Goal: Task Accomplishment & Management: Complete application form

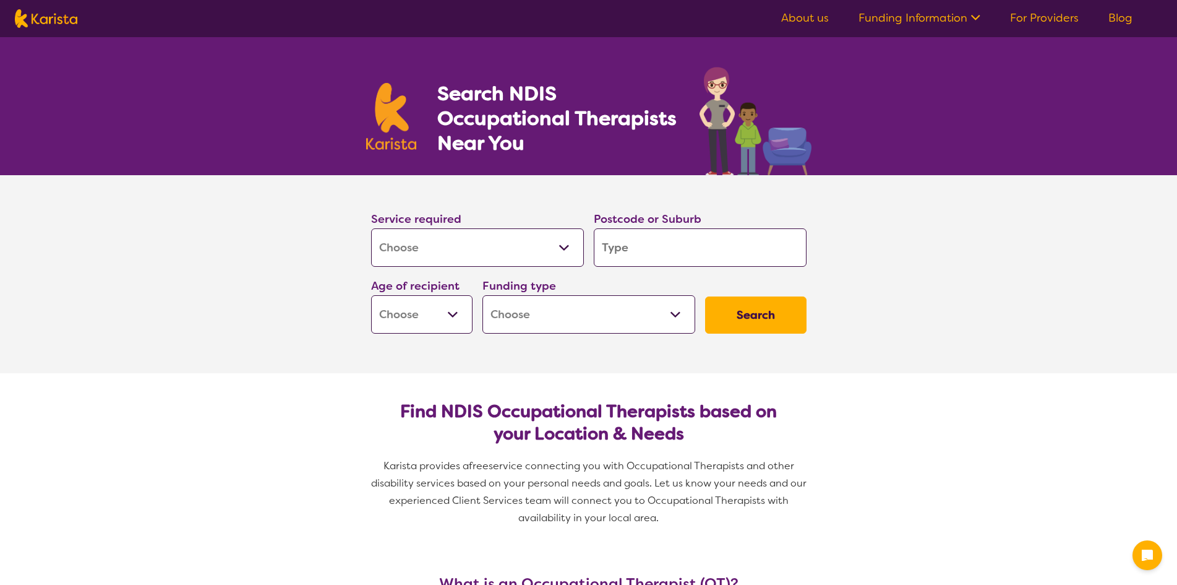
select select "[MEDICAL_DATA]"
drag, startPoint x: 0, startPoint y: 0, endPoint x: 677, endPoint y: 264, distance: 726.9
click at [677, 264] on input "search" at bounding box center [700, 247] width 213 height 38
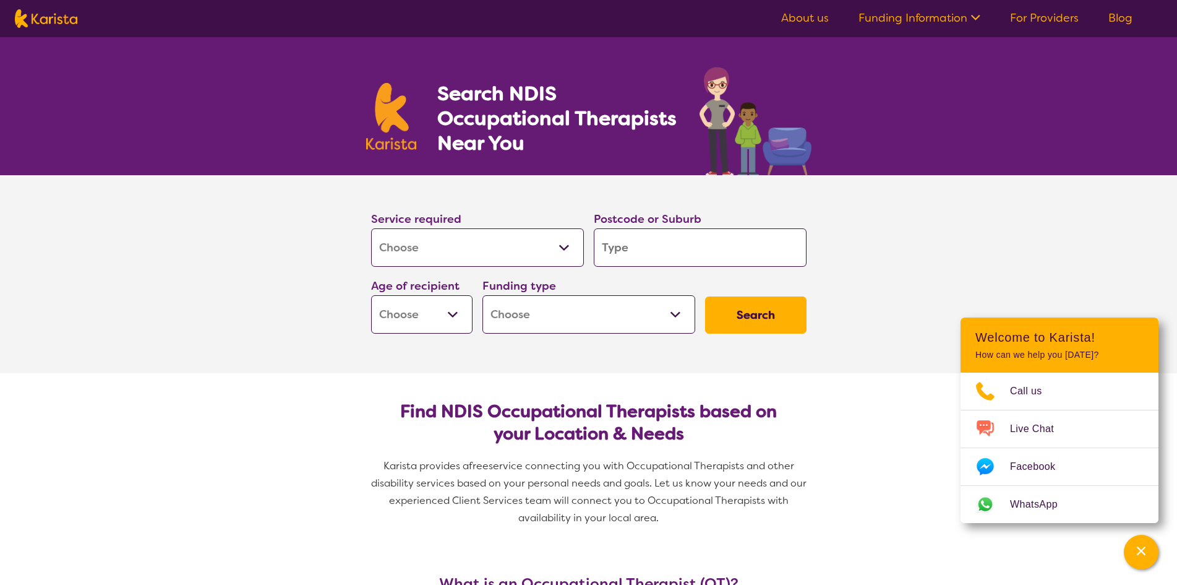
type input "2"
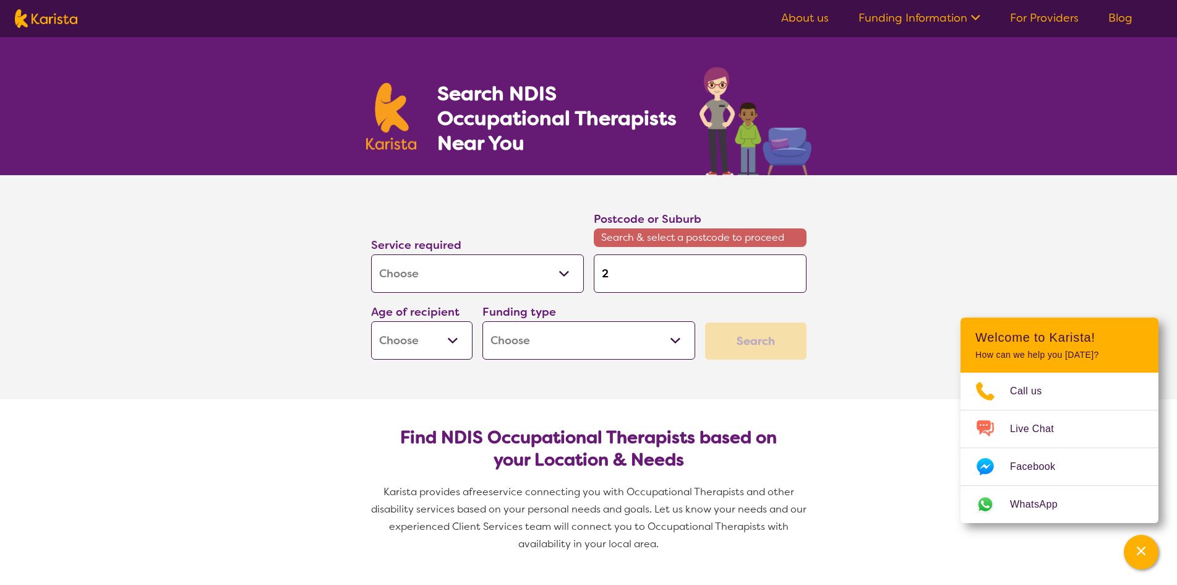
type input "26"
type input "264"
type input "2646"
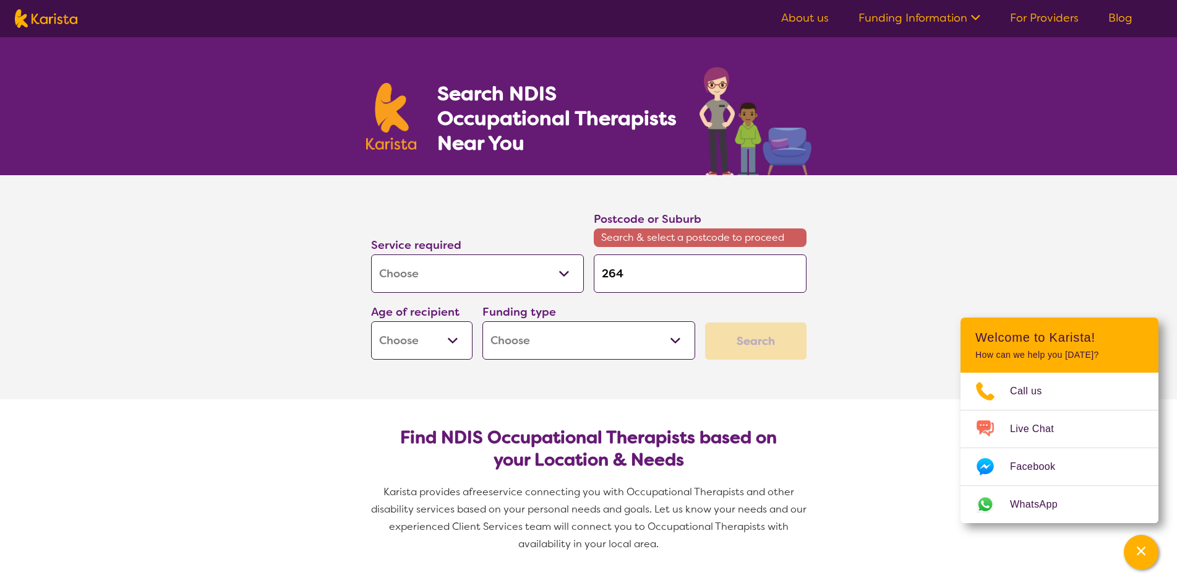
type input "2646"
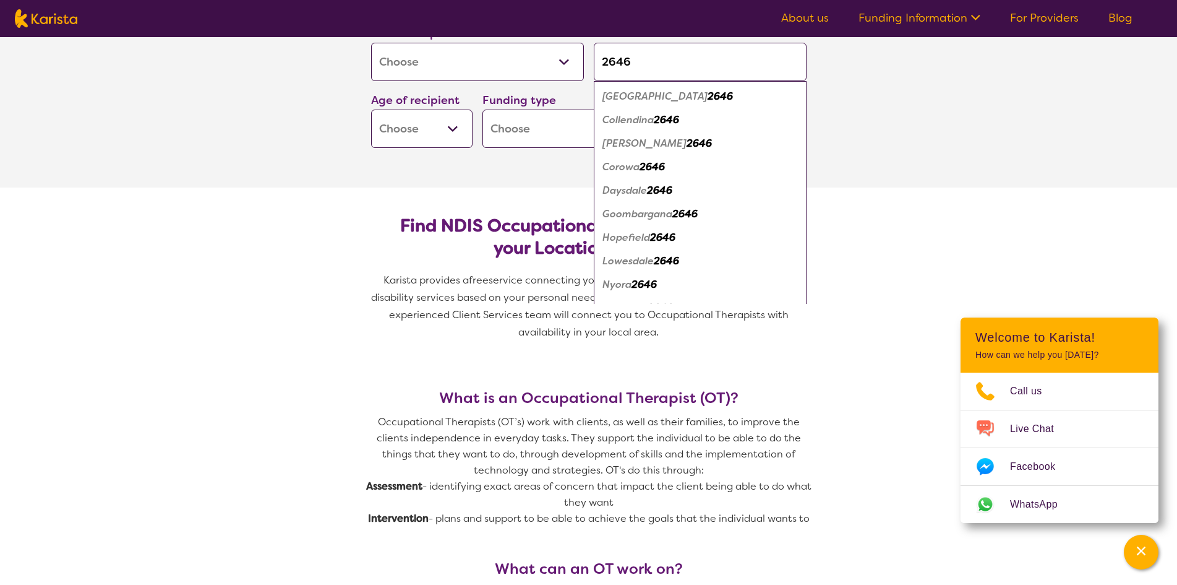
type input "2646"
click at [655, 173] on div "Corowa 2646" at bounding box center [700, 167] width 200 height 24
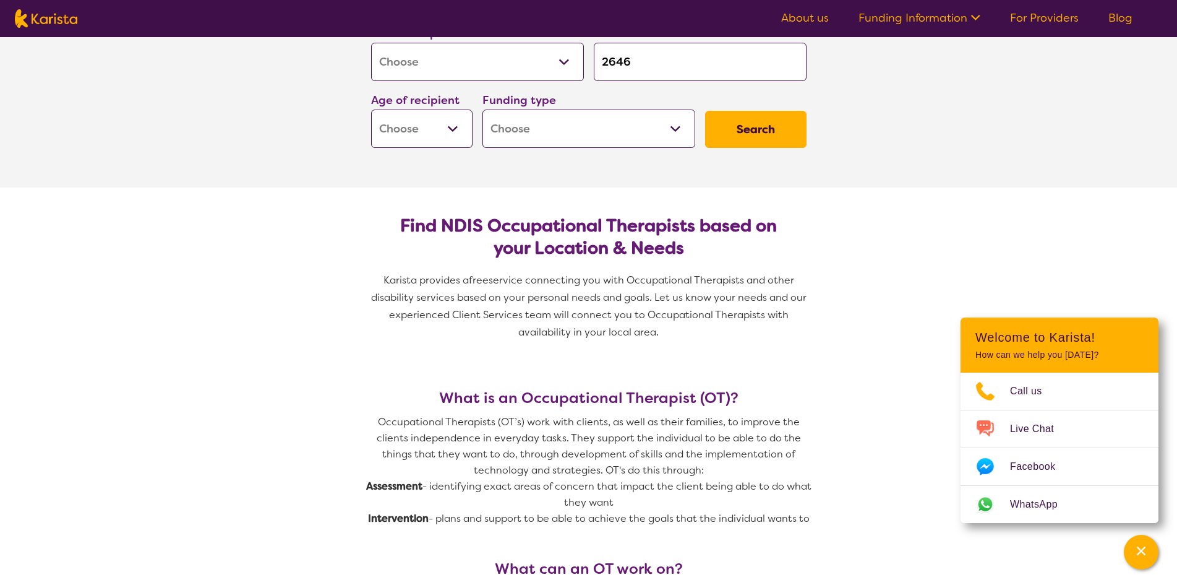
click at [447, 129] on select "Early Childhood - 0 to 9 Child - 10 to 11 Adolescent - 12 to 17 Adult - 18 to 6…" at bounding box center [421, 129] width 101 height 38
select select "AS"
click at [371, 110] on select "Early Childhood - 0 to 9 Child - 10 to 11 Adolescent - 12 to 17 Adult - 18 to 6…" at bounding box center [421, 129] width 101 height 38
select select "AS"
click at [668, 132] on select "Home Care Package (HCP) National Disability Insurance Scheme (NDIS) I don't know" at bounding box center [589, 129] width 213 height 38
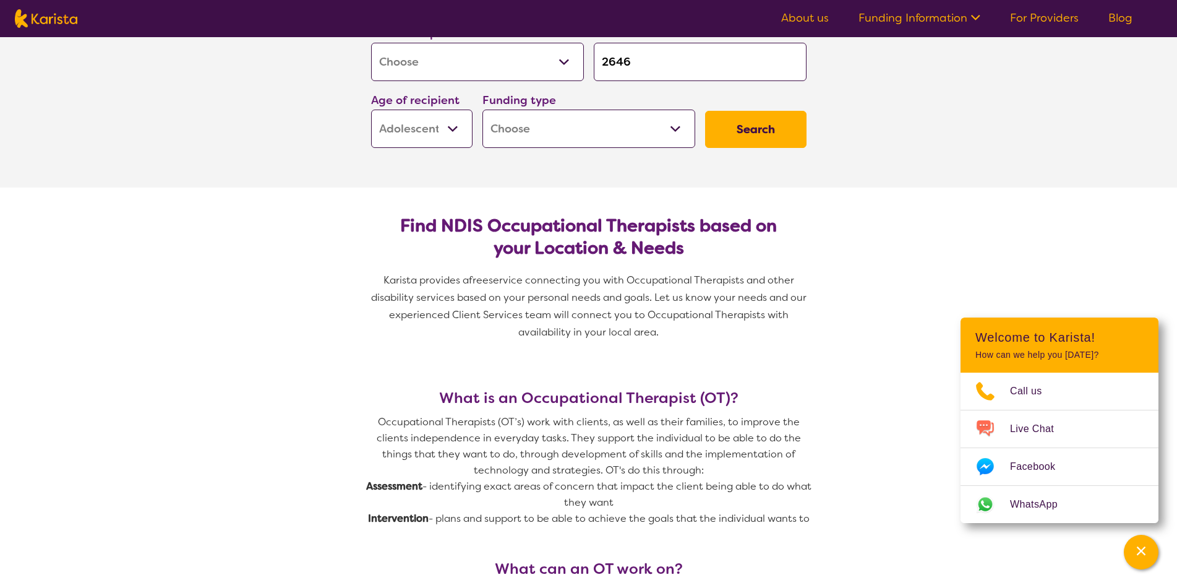
select select "NDIS"
click at [483, 110] on select "Home Care Package (HCP) National Disability Insurance Scheme (NDIS) I don't know" at bounding box center [589, 129] width 213 height 38
select select "NDIS"
click at [754, 126] on button "Search" at bounding box center [755, 129] width 101 height 37
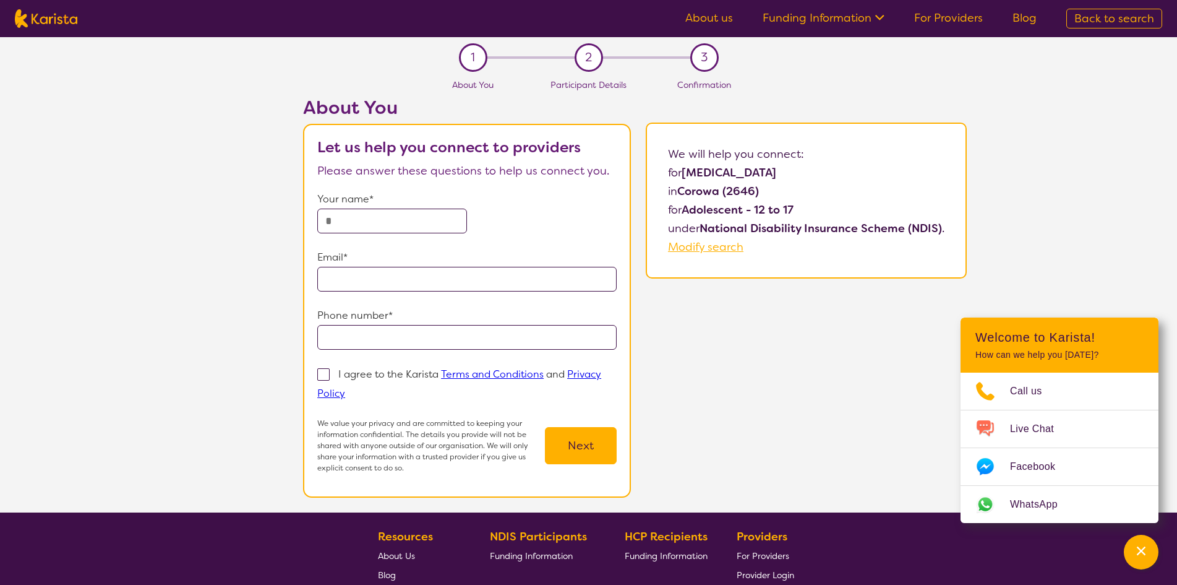
click at [426, 223] on input "text" at bounding box center [392, 221] width 150 height 25
type input "********"
click at [432, 282] on input "email" at bounding box center [466, 279] width 299 height 25
type input "**********"
click at [435, 330] on input "tel" at bounding box center [466, 337] width 299 height 25
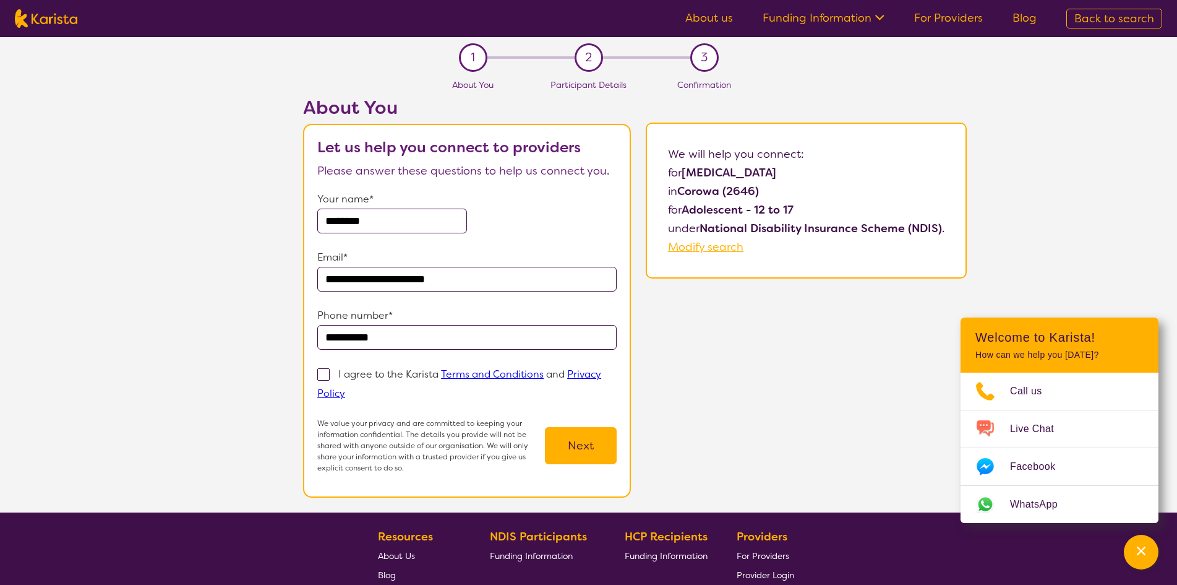
type input "**********"
click at [325, 385] on div "I agree to the Karista Terms and Conditions and Privacy Policy" at bounding box center [466, 383] width 299 height 38
click at [326, 376] on span at bounding box center [323, 374] width 12 height 12
click at [345, 389] on input "I agree to the Karista Terms and Conditions and Privacy Policy" at bounding box center [349, 393] width 8 height 8
checkbox input "true"
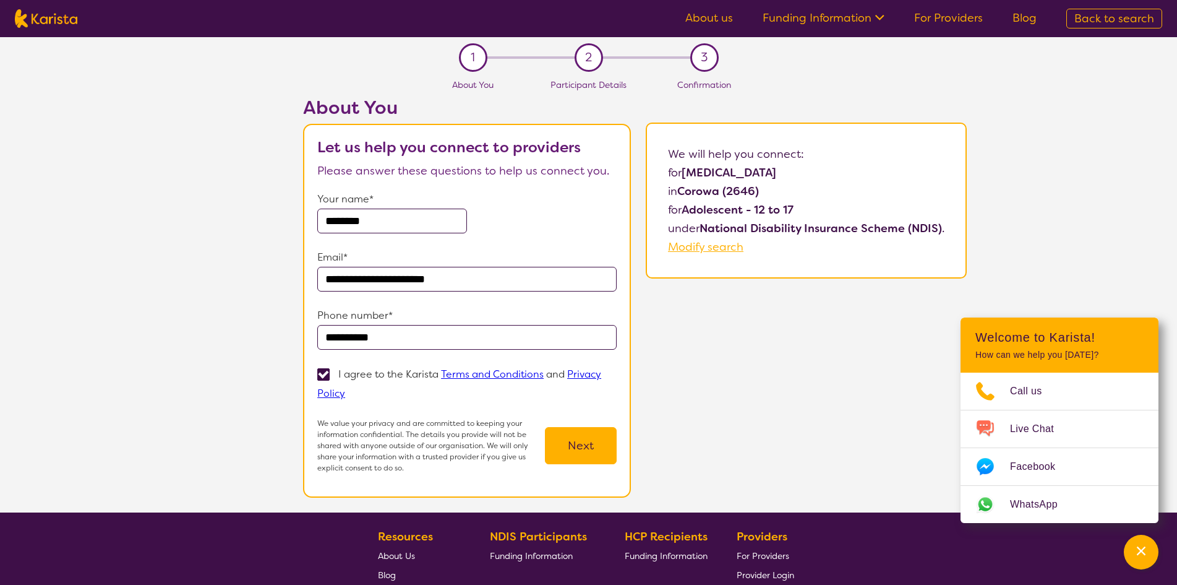
click at [591, 439] on button "Next" at bounding box center [581, 445] width 72 height 37
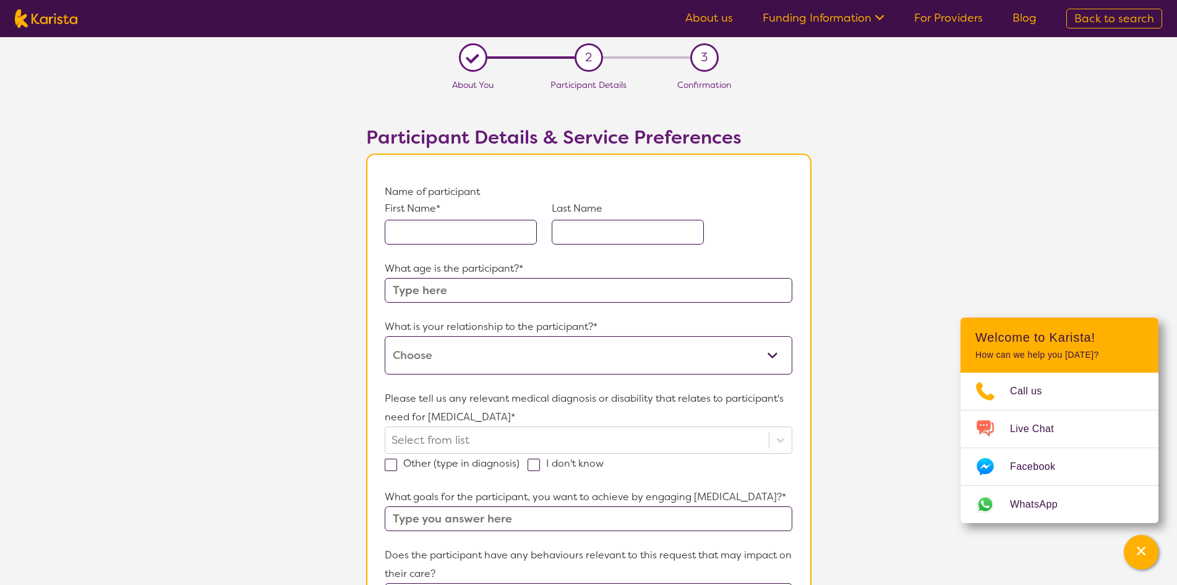
click at [777, 346] on select "This request is for myself I am their parent I am their child I am their spouse…" at bounding box center [588, 355] width 407 height 38
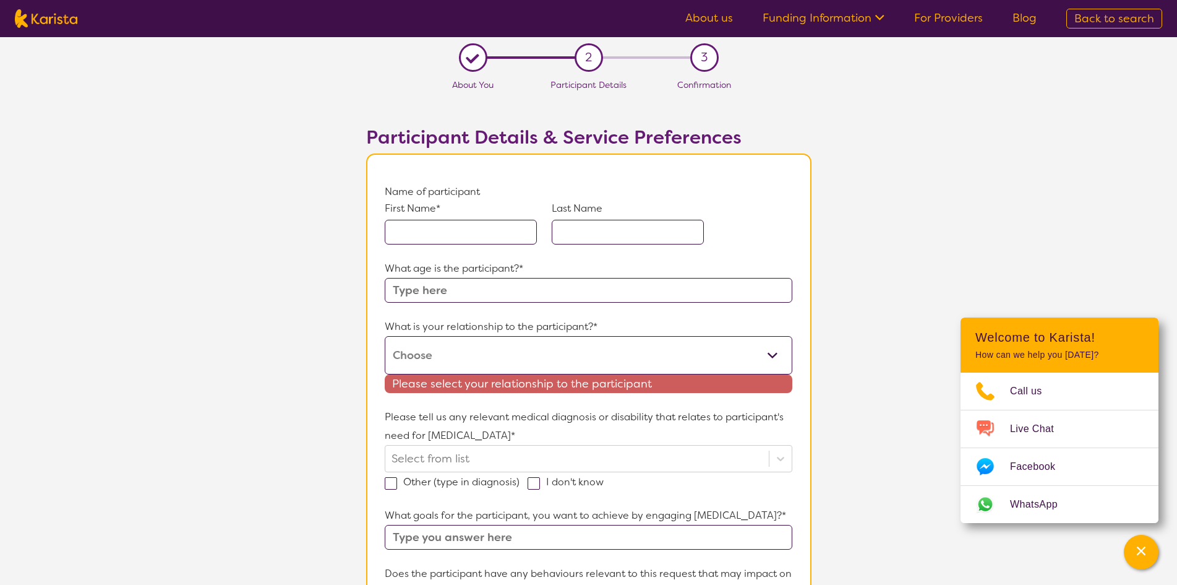
click at [445, 233] on input "text" at bounding box center [461, 232] width 152 height 25
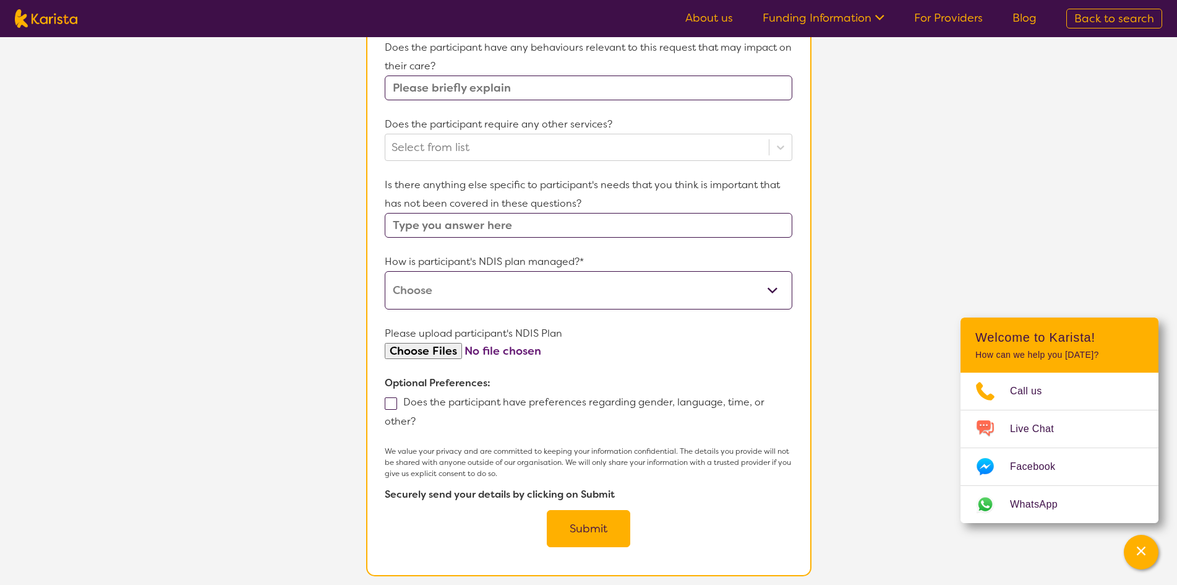
scroll to position [557, 0]
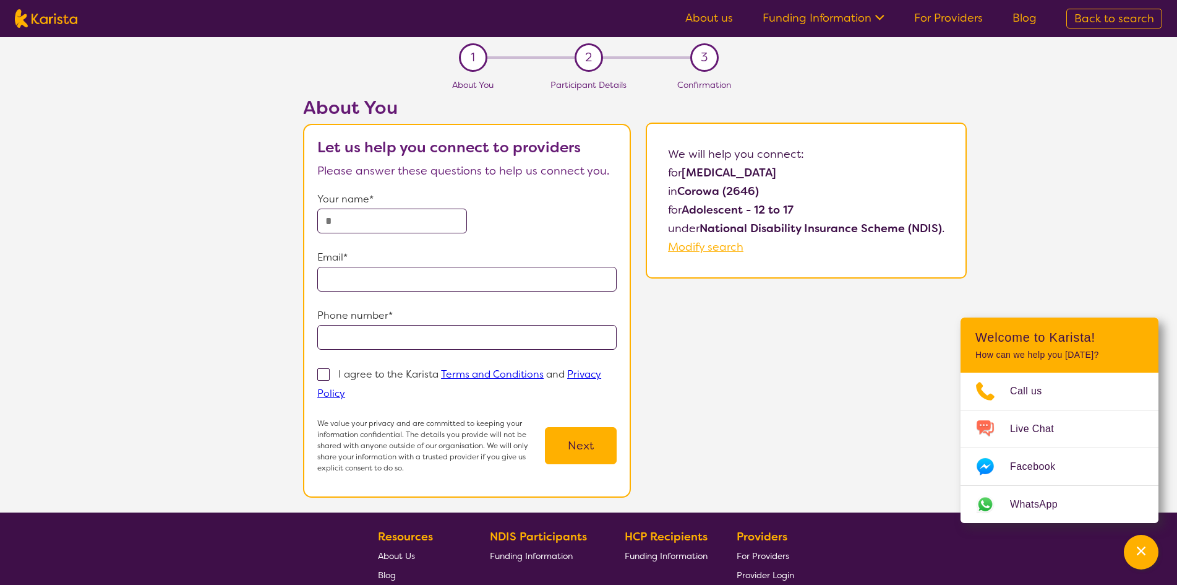
select select "[MEDICAL_DATA]"
select select "AS"
select select "NDIS"
select select "[MEDICAL_DATA]"
select select "AS"
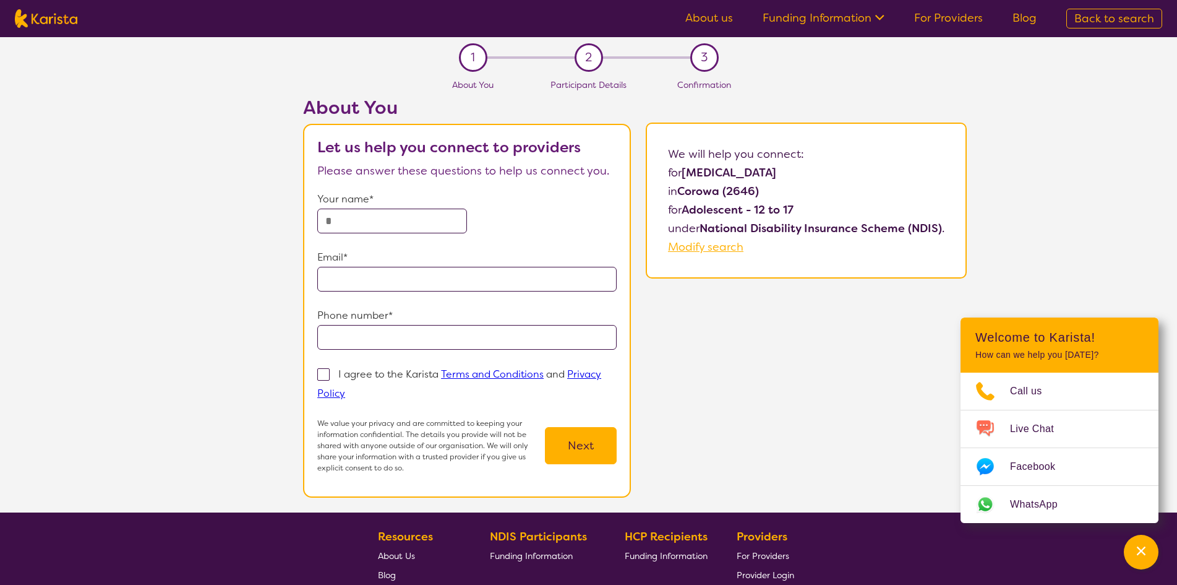
select select "NDIS"
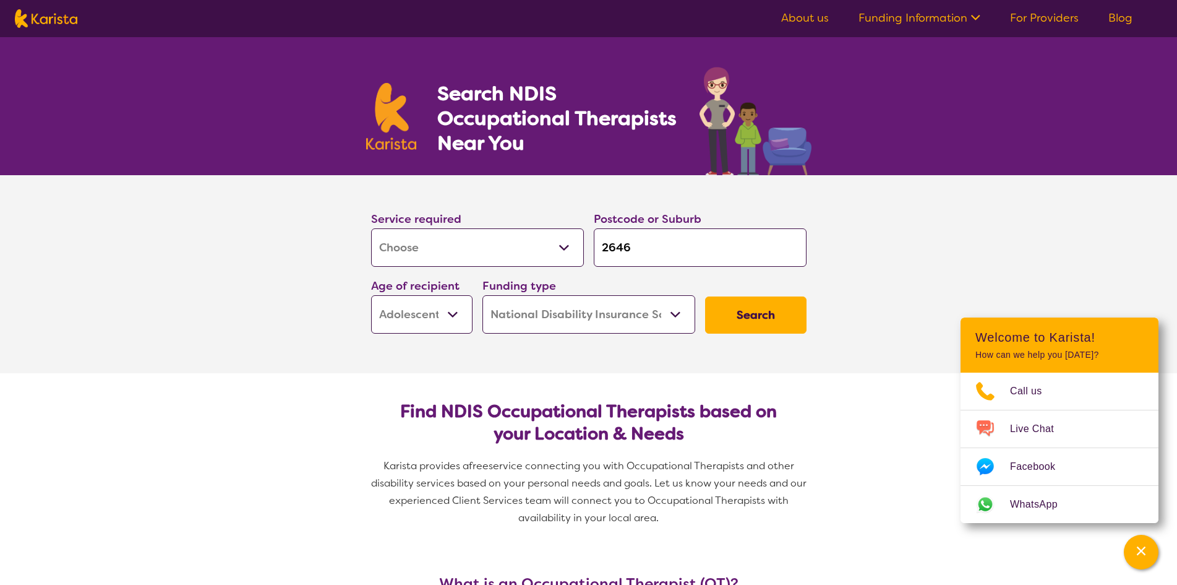
scroll to position [186, 0]
